Goal: Check status

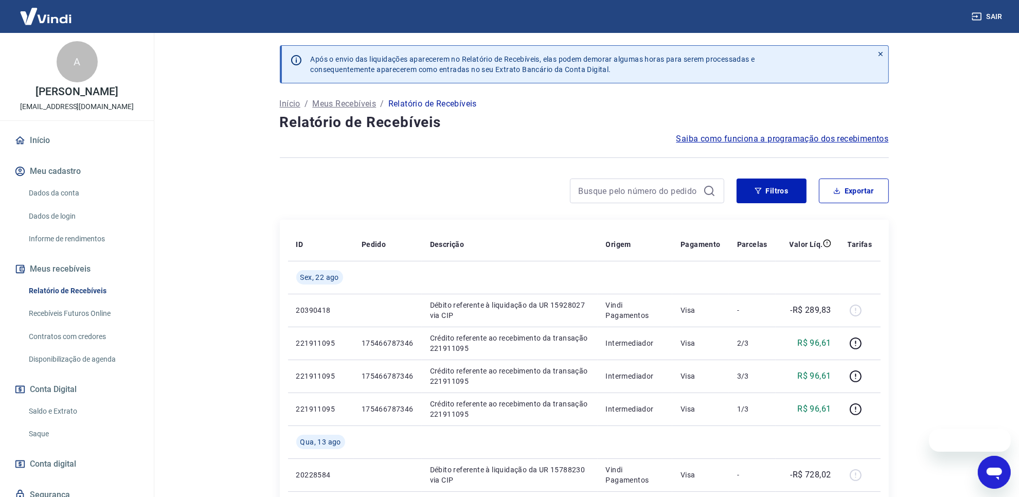
click at [68, 412] on link "Saldo e Extrato" at bounding box center [83, 411] width 117 height 21
